Goal: Information Seeking & Learning: Learn about a topic

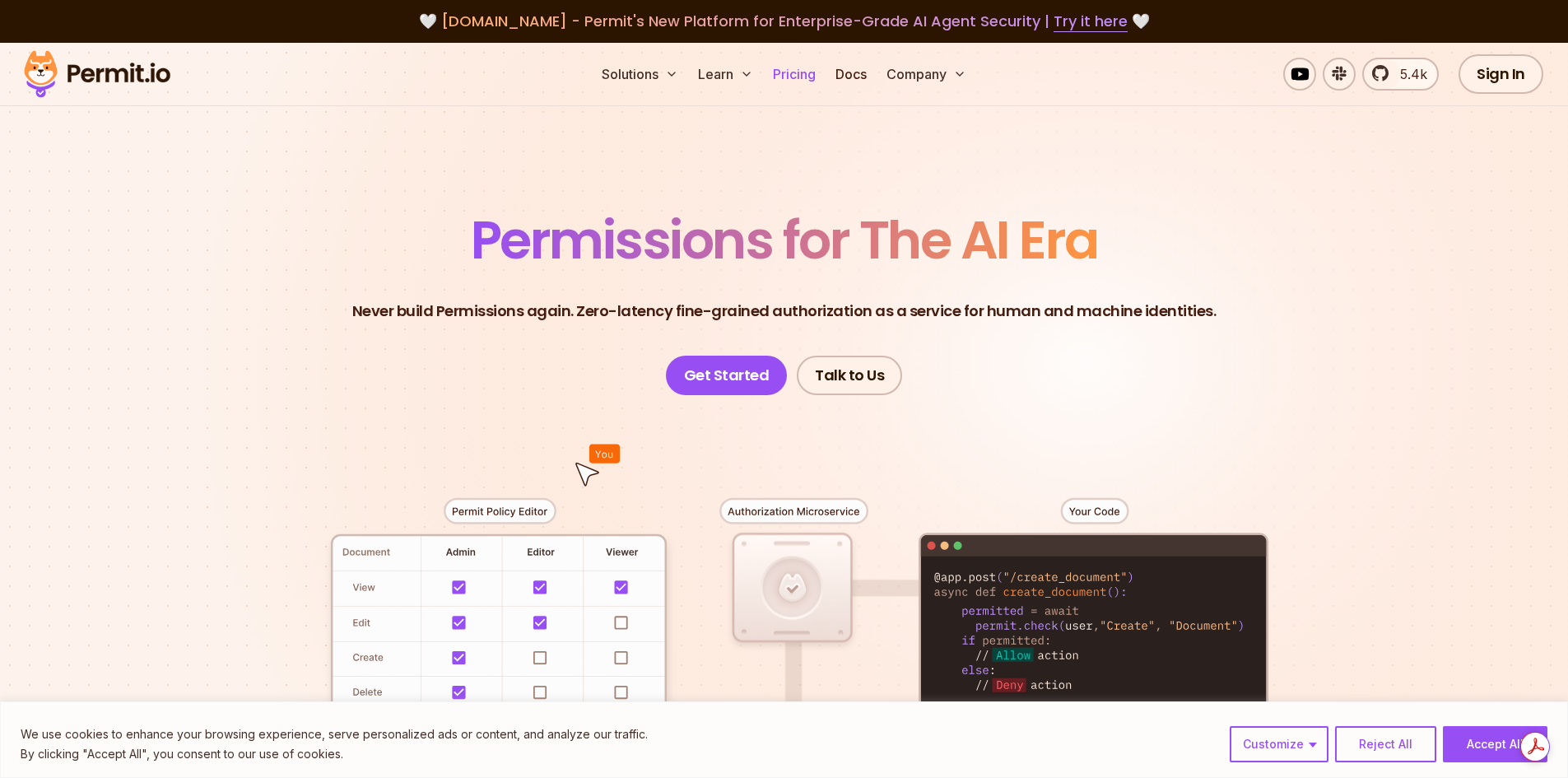
click at [803, 83] on link "Pricing" at bounding box center [794, 74] width 56 height 33
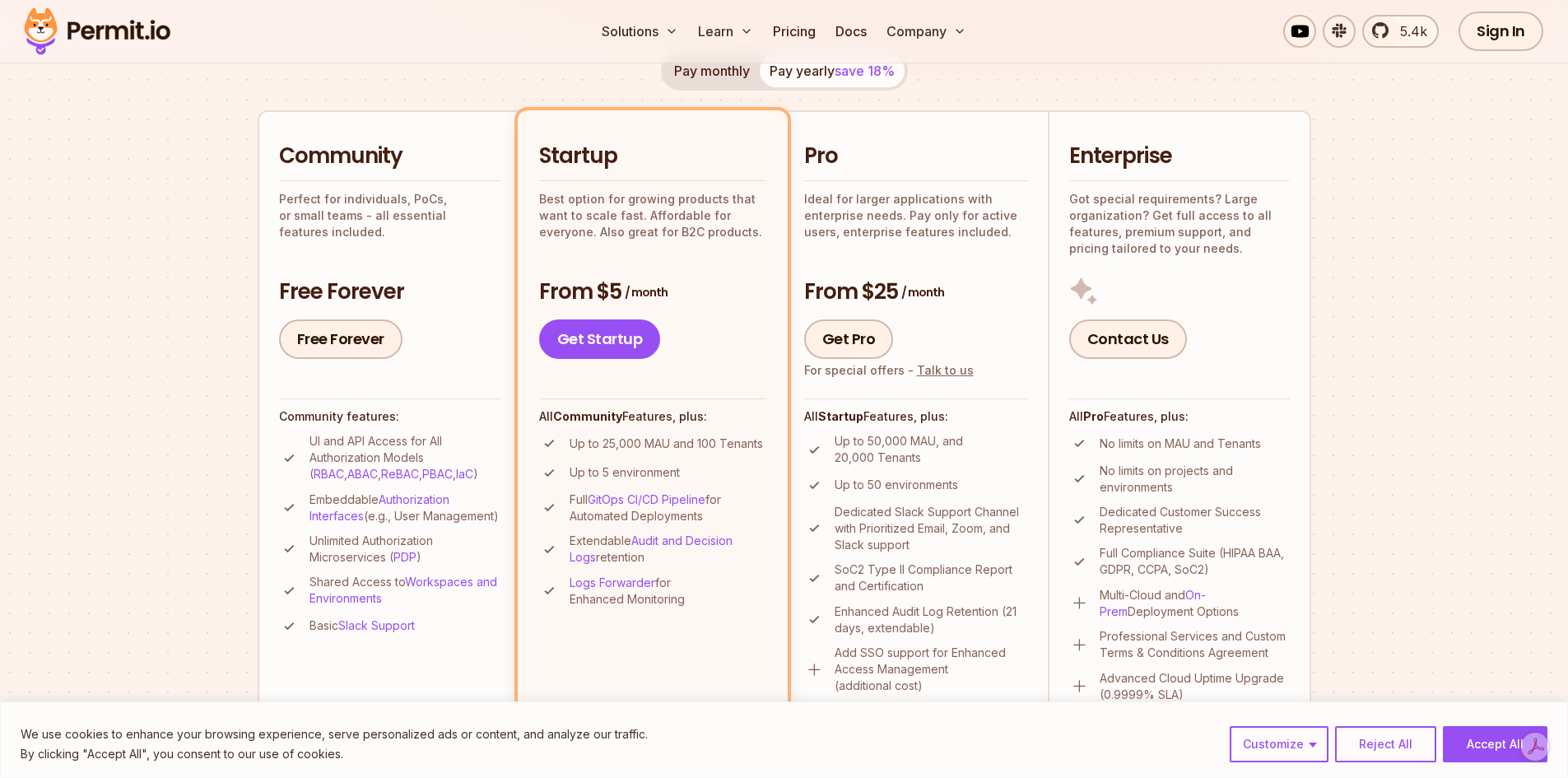
scroll to position [329, 0]
click at [1503, 744] on button "Accept All" at bounding box center [1496, 743] width 105 height 36
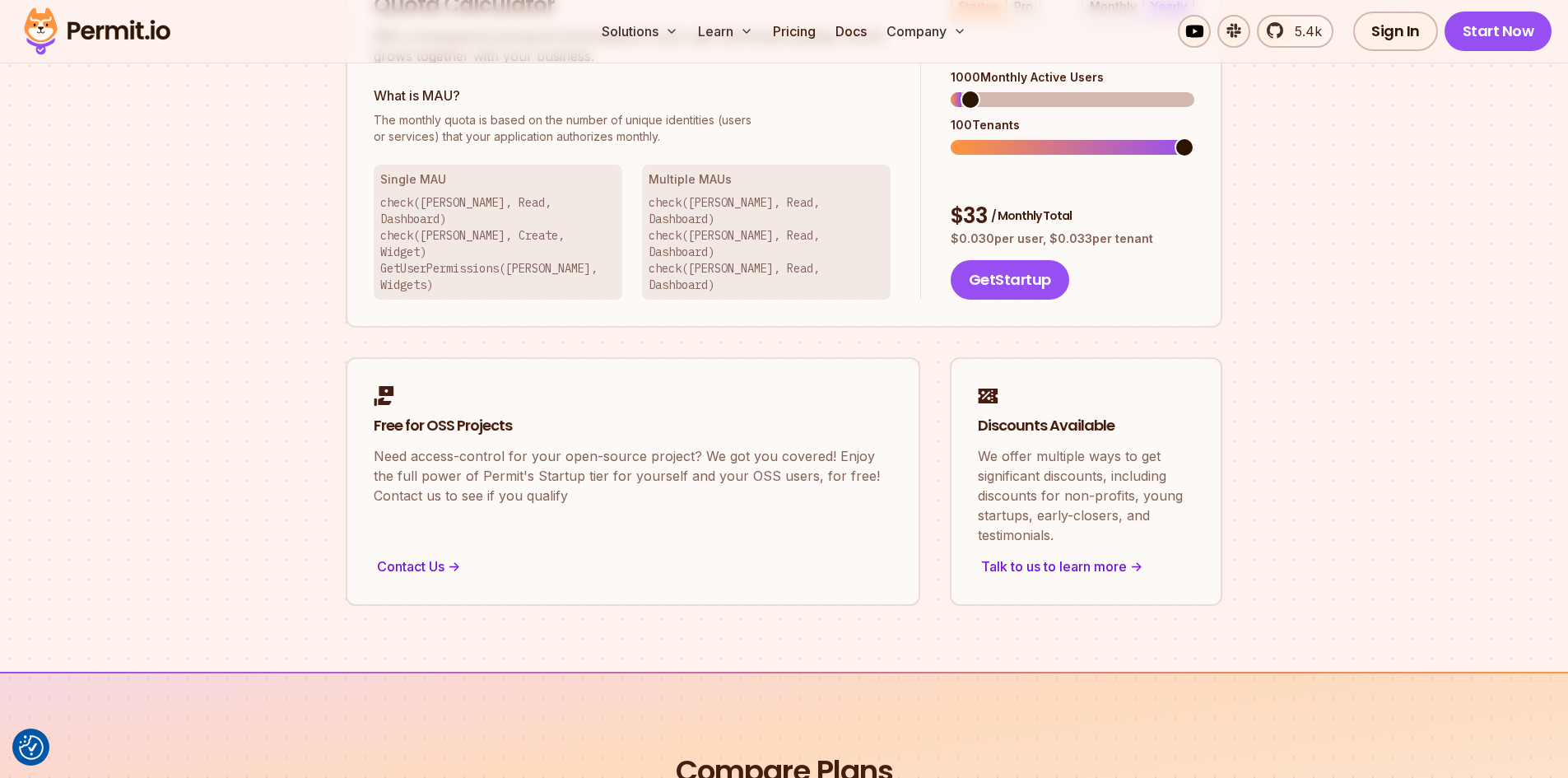
scroll to position [905, 0]
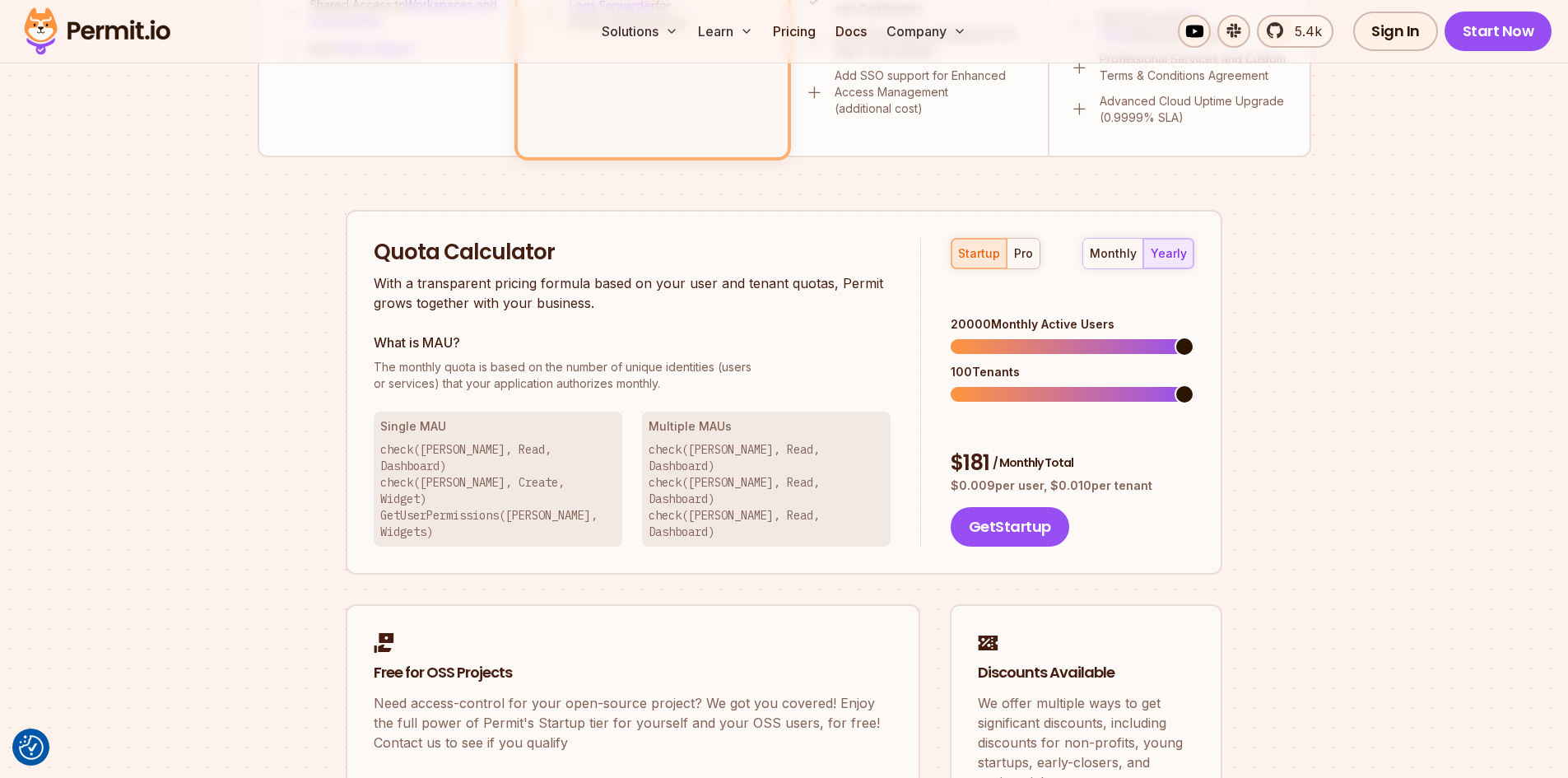
click at [1195, 339] on span at bounding box center [1184, 346] width 20 height 20
click at [1021, 251] on div "pro" at bounding box center [1023, 253] width 19 height 17
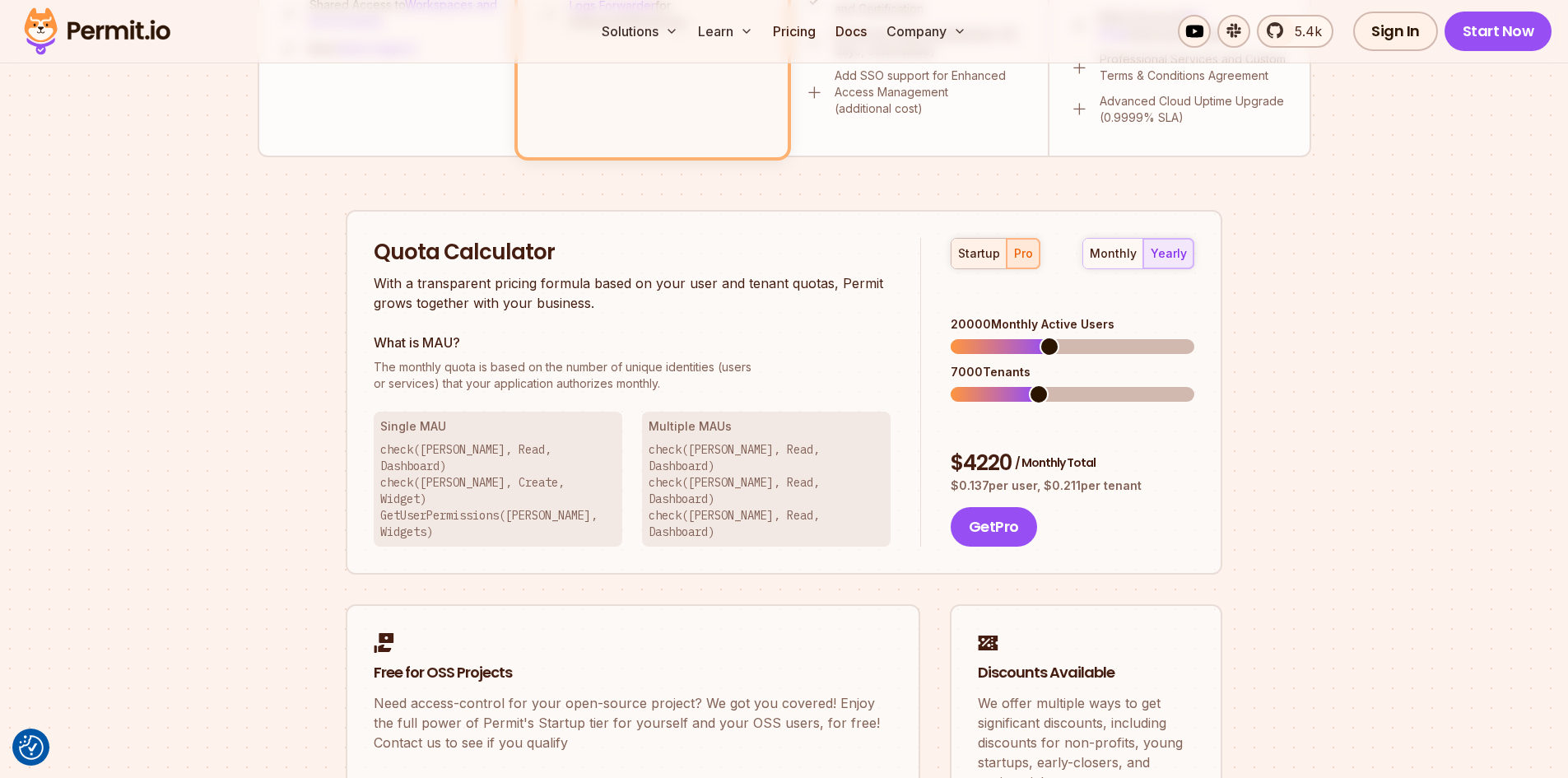
click at [964, 257] on div "startup" at bounding box center [979, 253] width 42 height 17
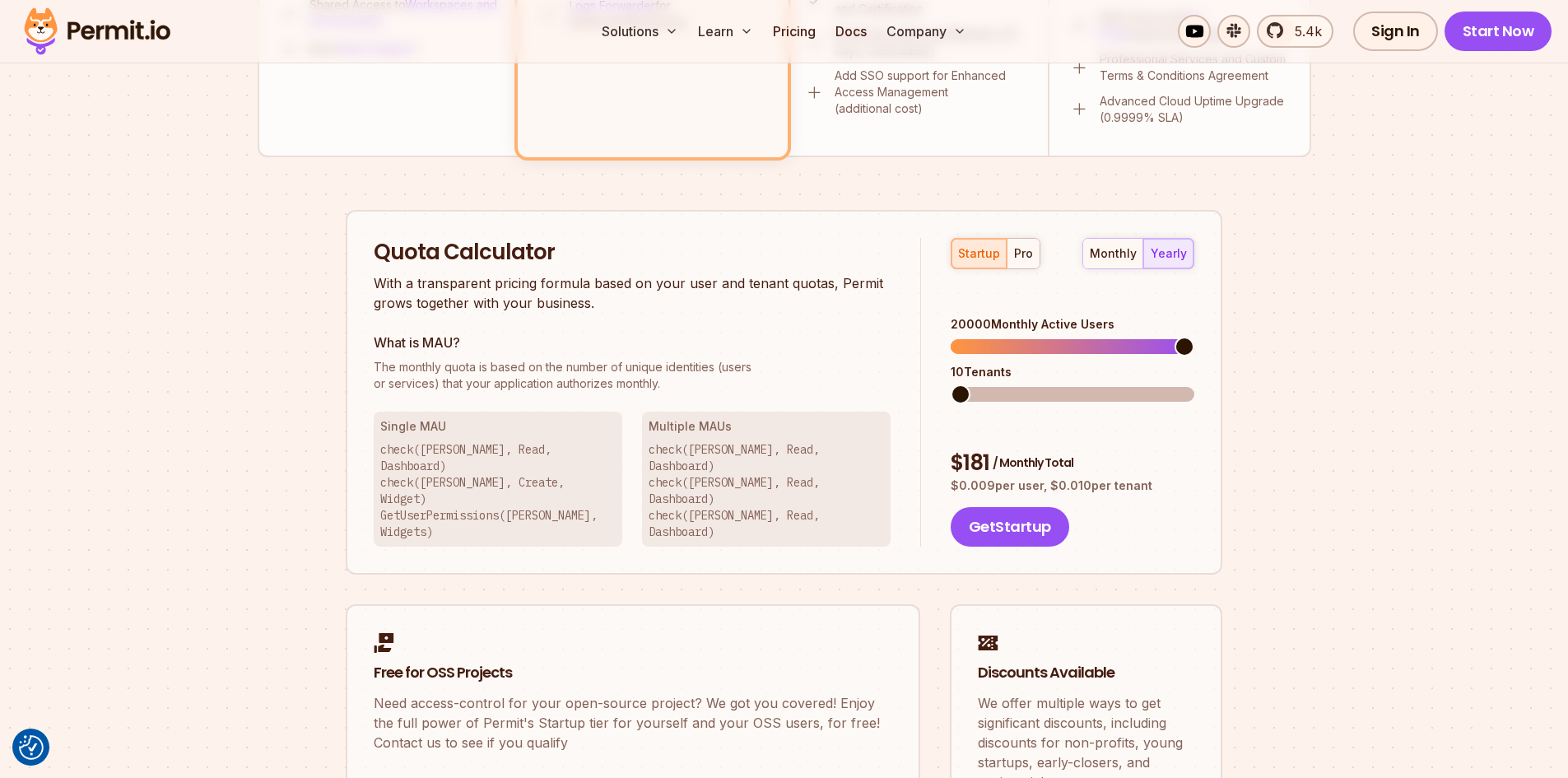
click at [951, 387] on span at bounding box center [960, 394] width 20 height 20
click at [1195, 385] on span at bounding box center [1184, 394] width 20 height 20
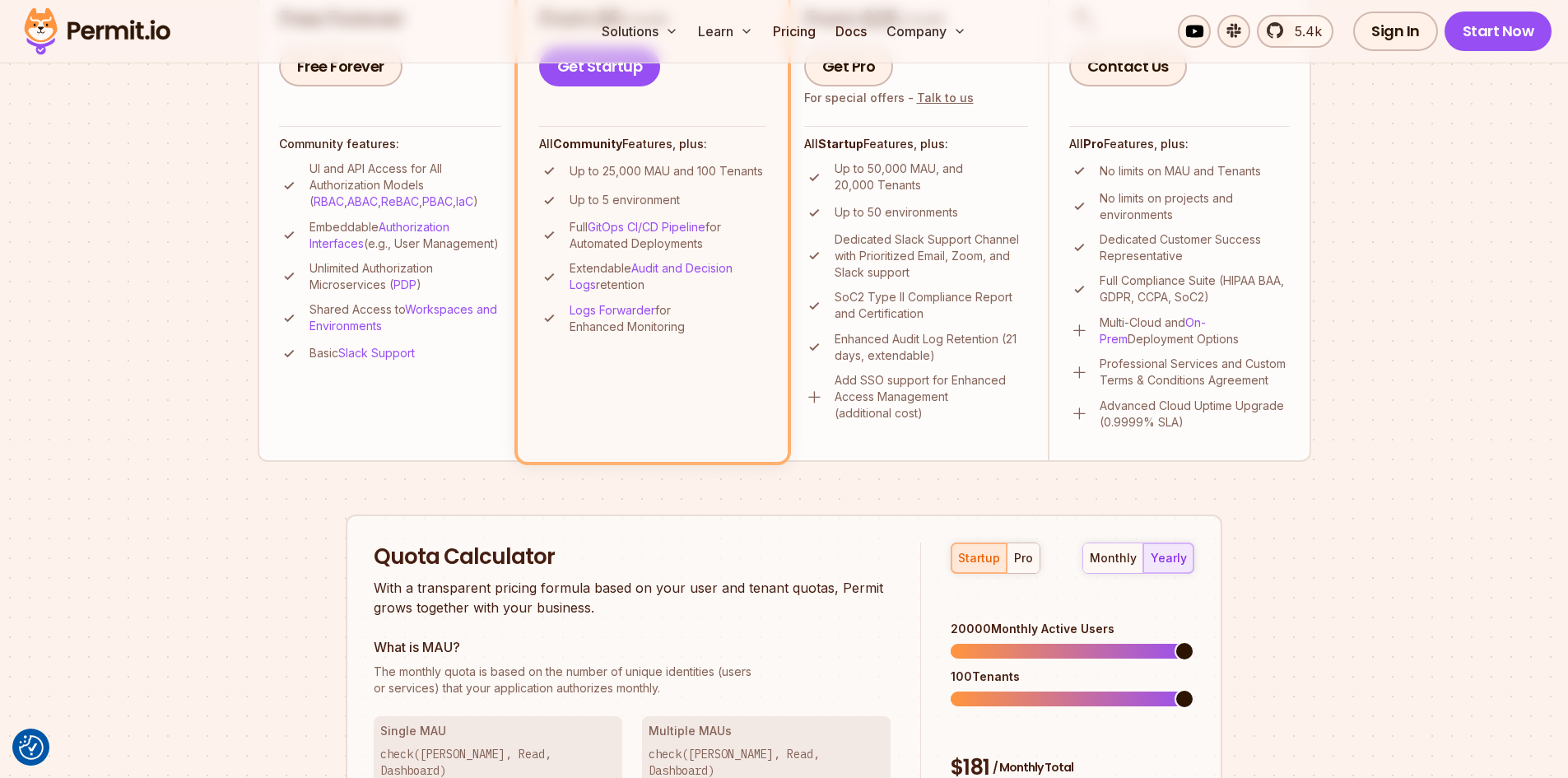
scroll to position [576, 0]
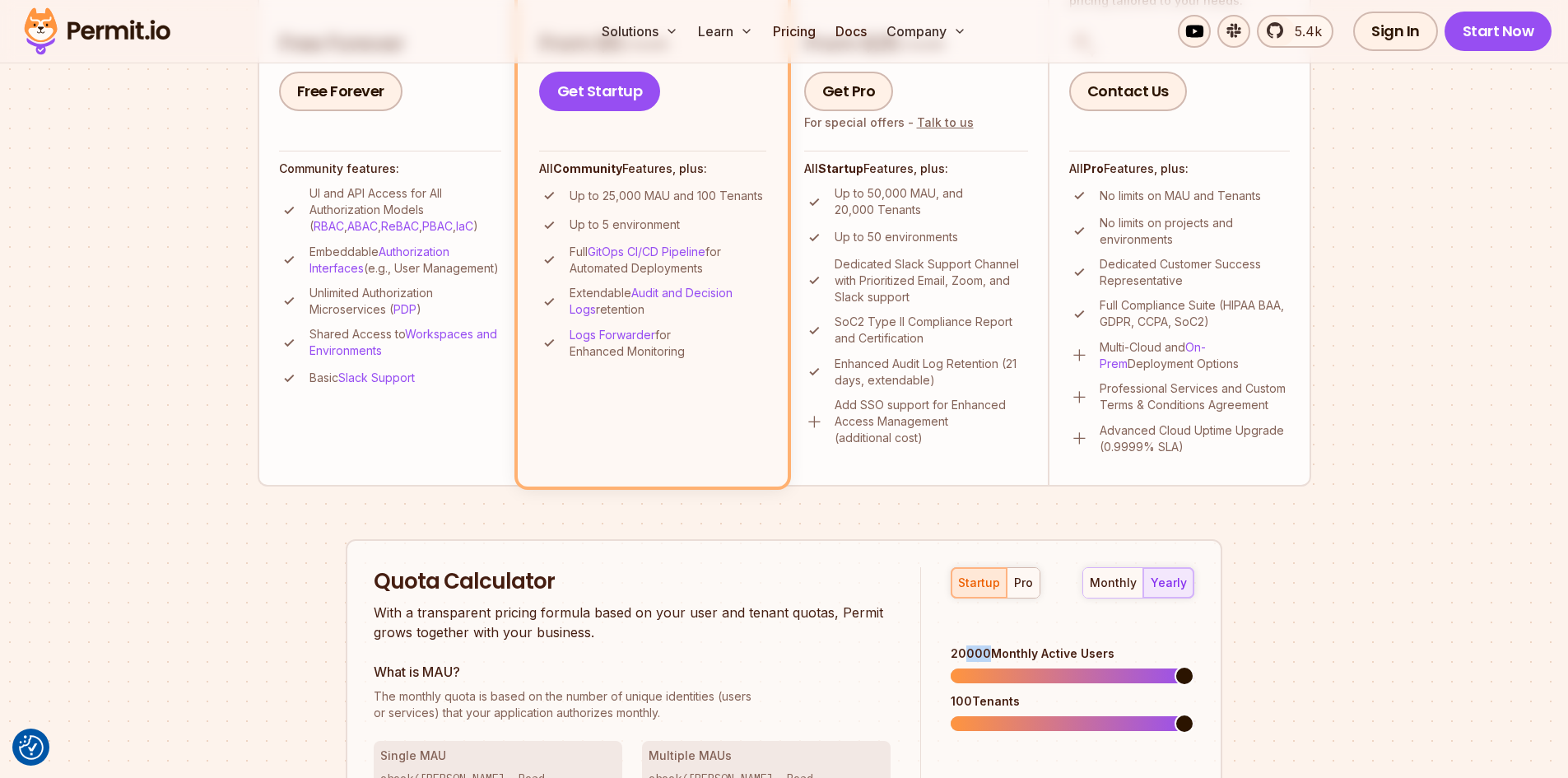
drag, startPoint x: 985, startPoint y: 635, endPoint x: 967, endPoint y: 635, distance: 18.0
click at [967, 646] on div "20000 Monthly Active Users" at bounding box center [1072, 654] width 243 height 17
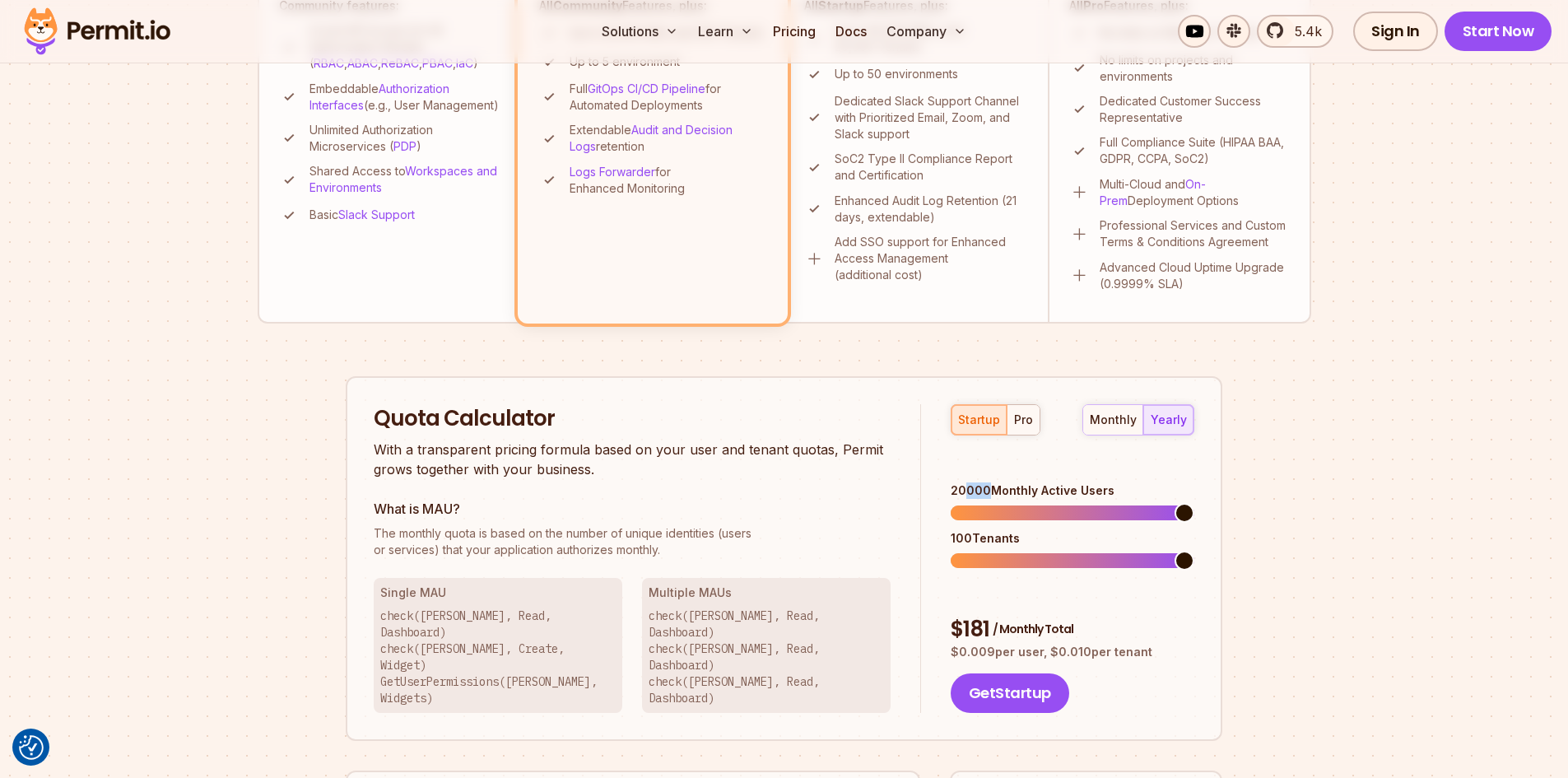
scroll to position [741, 0]
click at [1118, 414] on div "monthly" at bounding box center [1113, 418] width 47 height 17
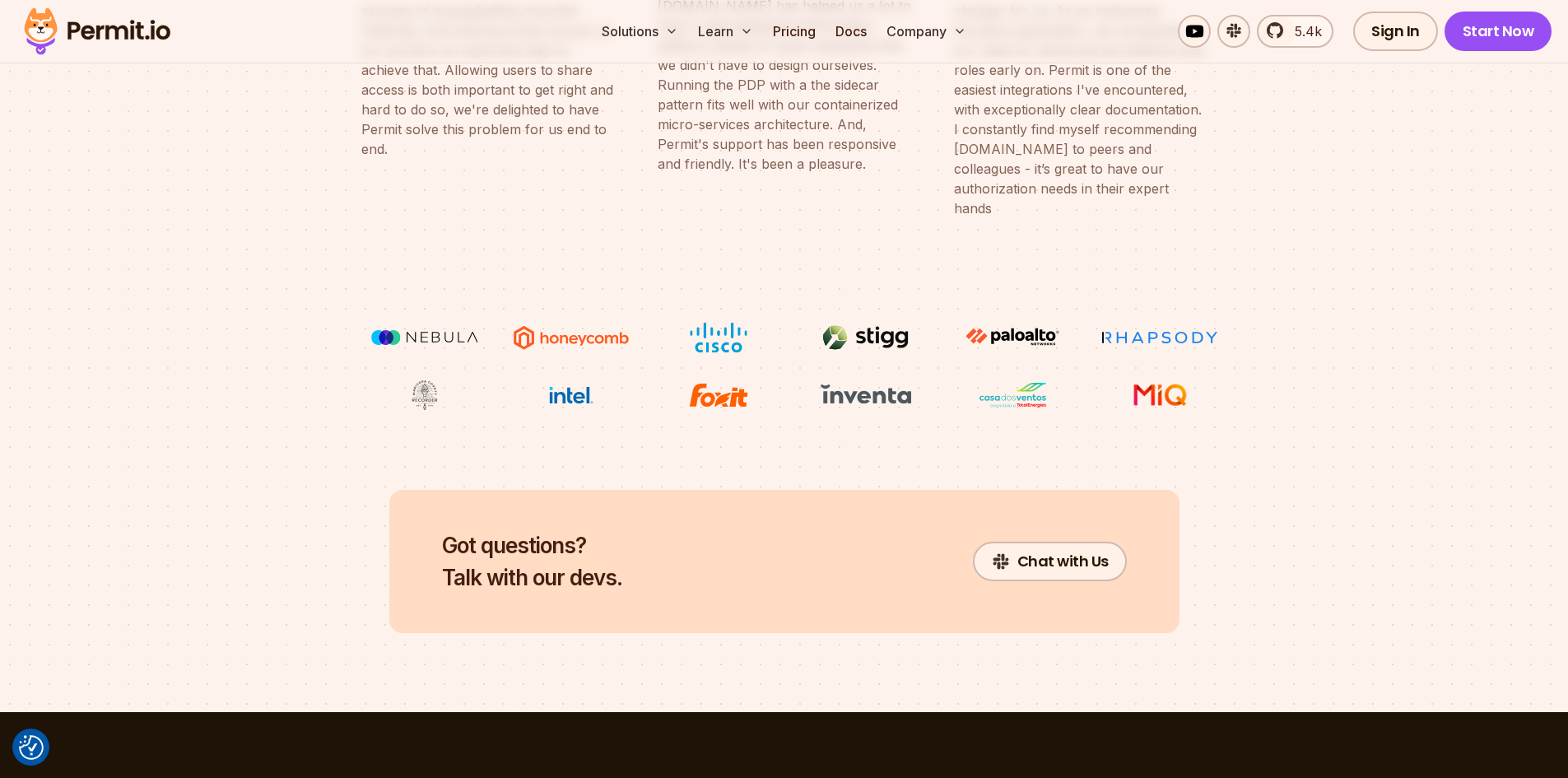
scroll to position [7572, 0]
